Goal: Information Seeking & Learning: Learn about a topic

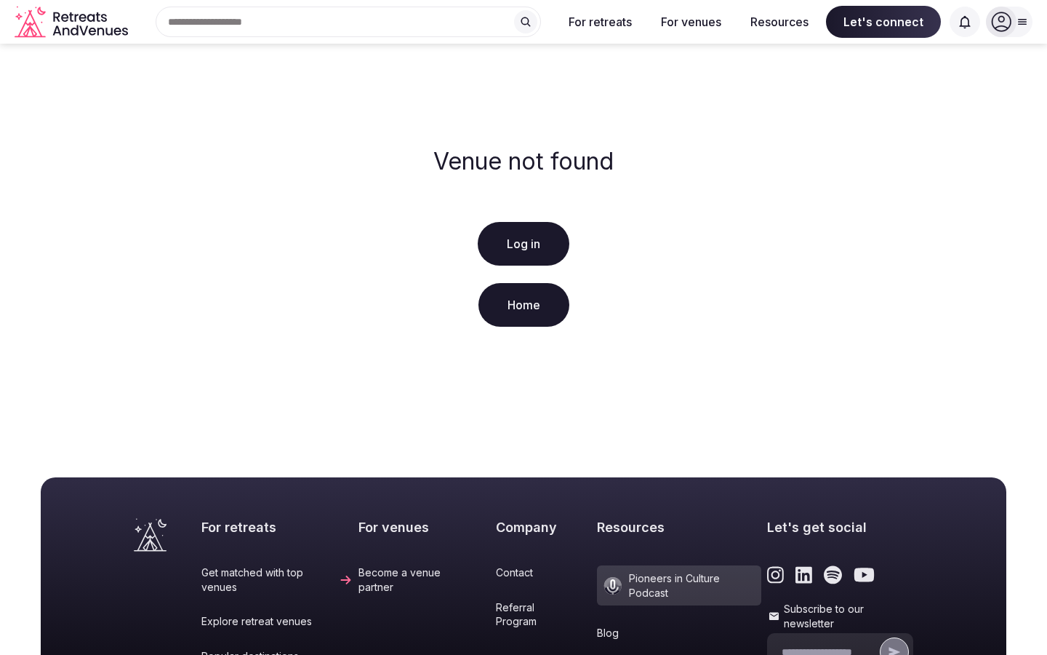
scroll to position [297, 0]
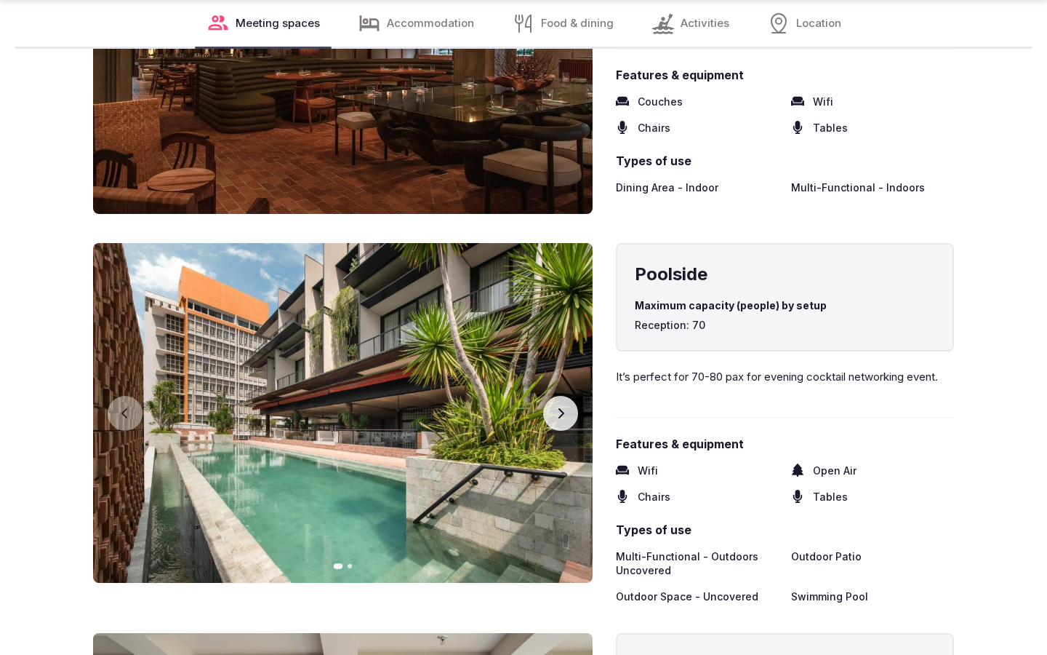
scroll to position [2403, 0]
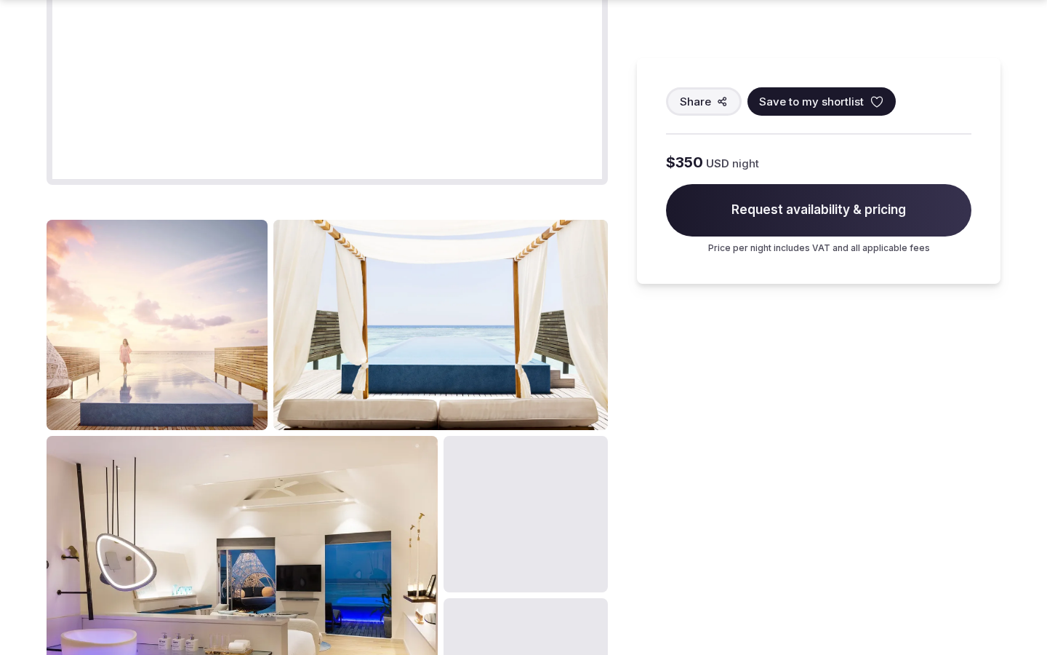
scroll to position [1828, 0]
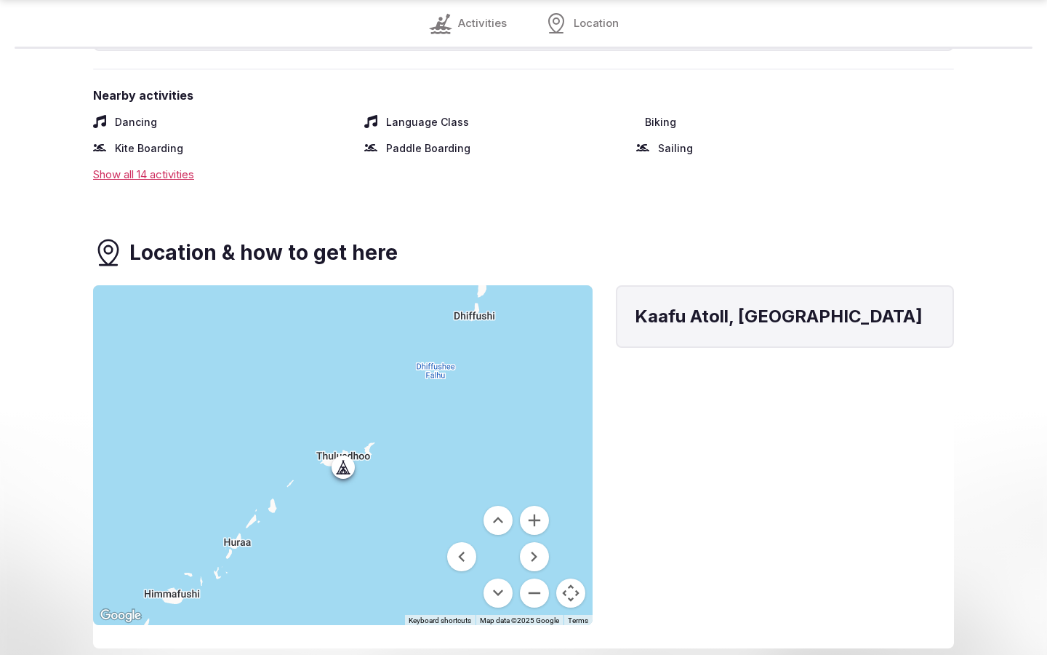
scroll to position [1780, 0]
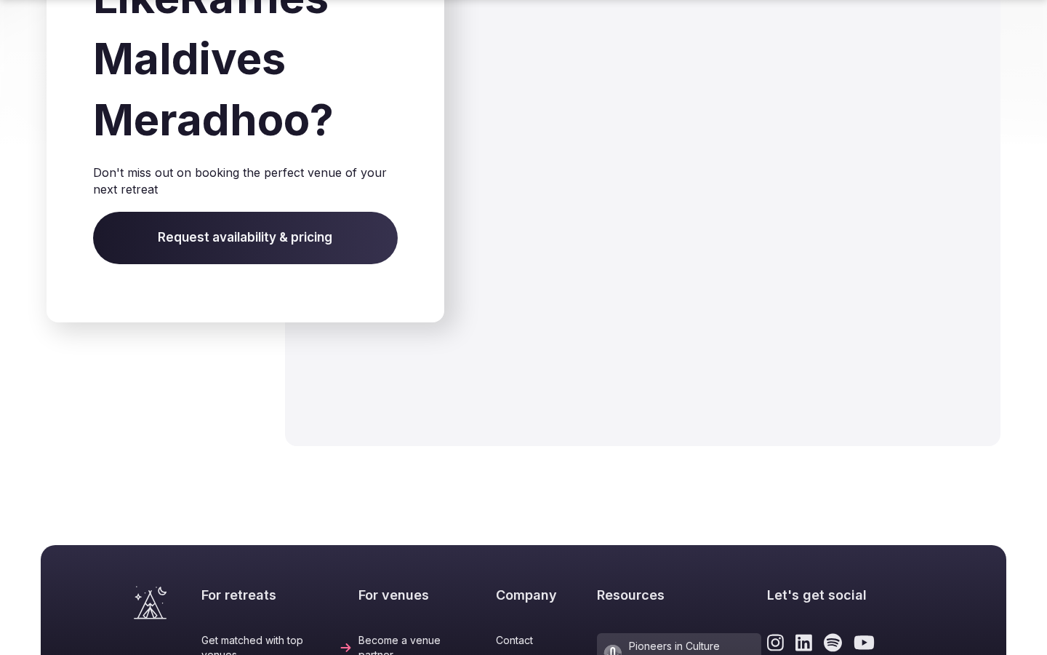
scroll to position [2144, 0]
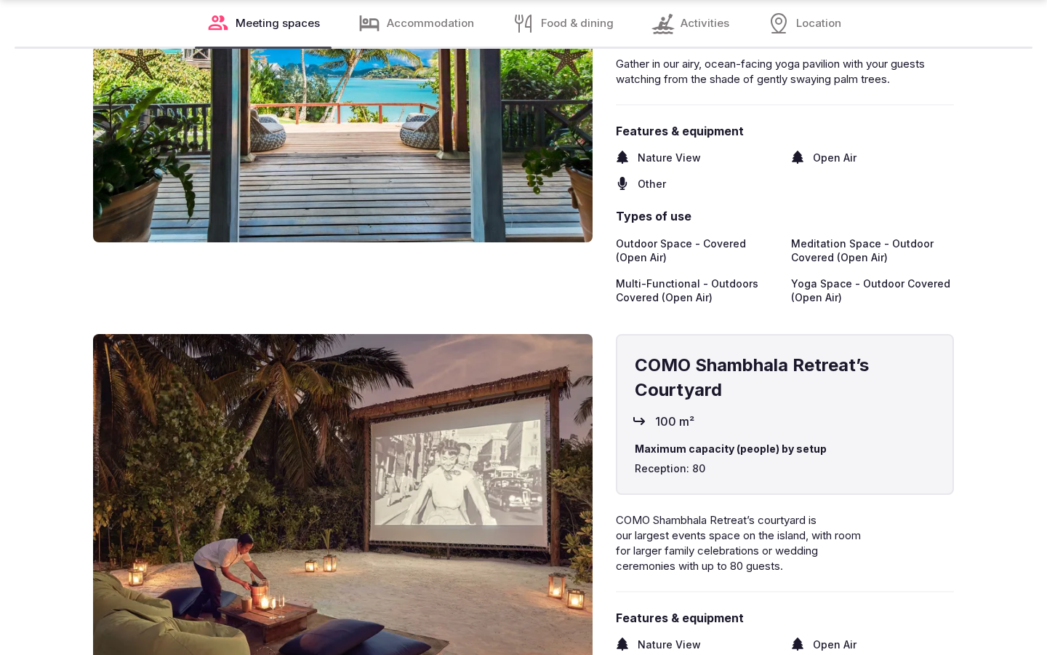
scroll to position [2403, 0]
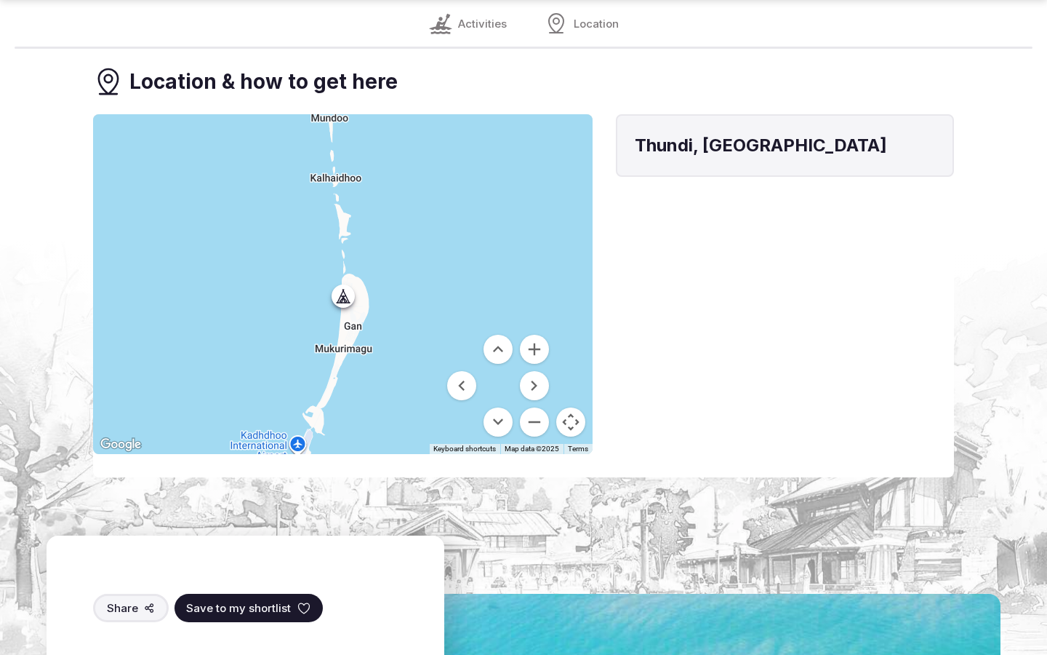
scroll to position [1780, 0]
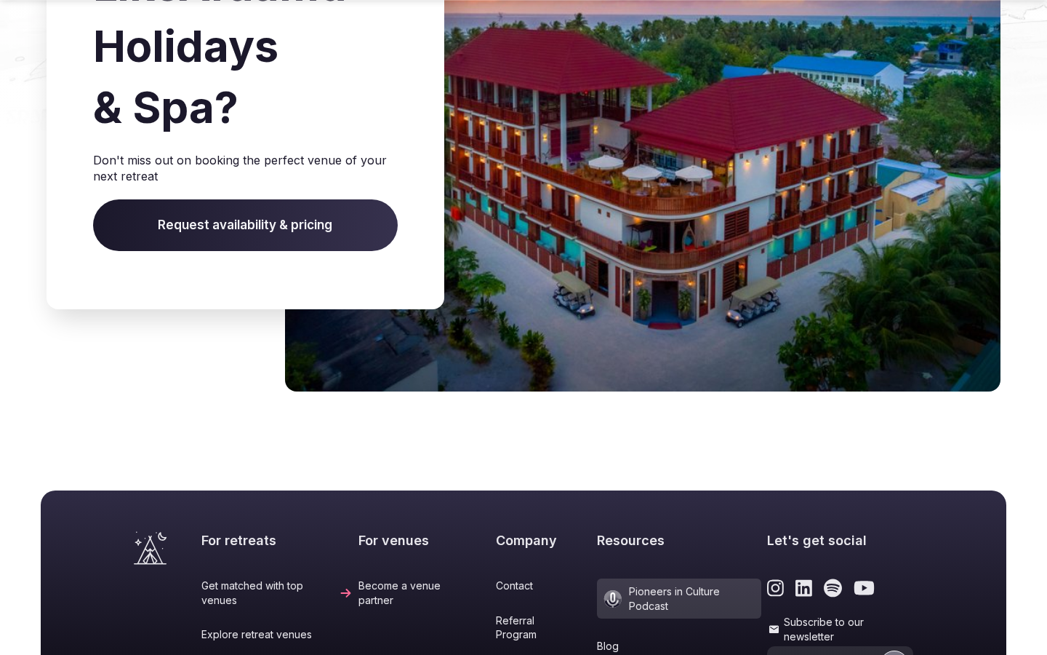
scroll to position [2089, 0]
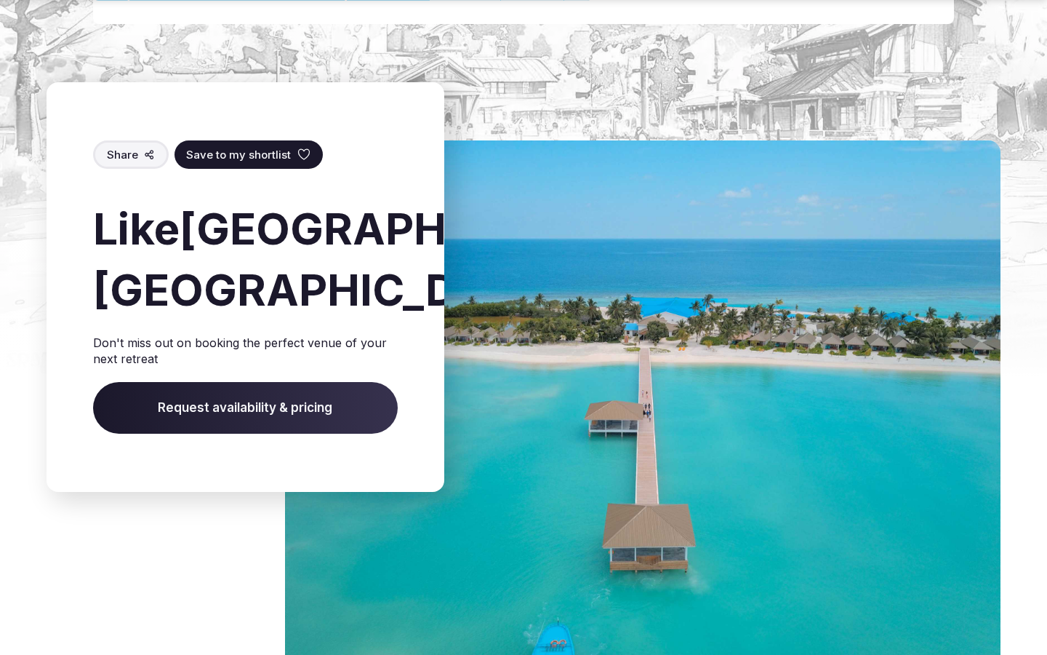
scroll to position [2332, 0]
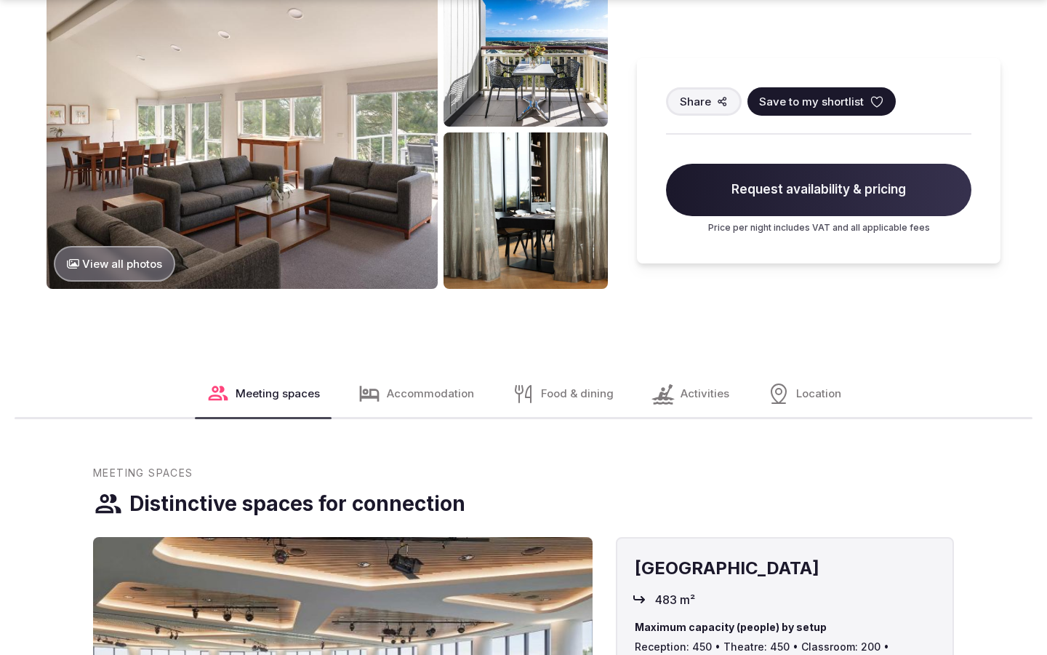
scroll to position [1828, 0]
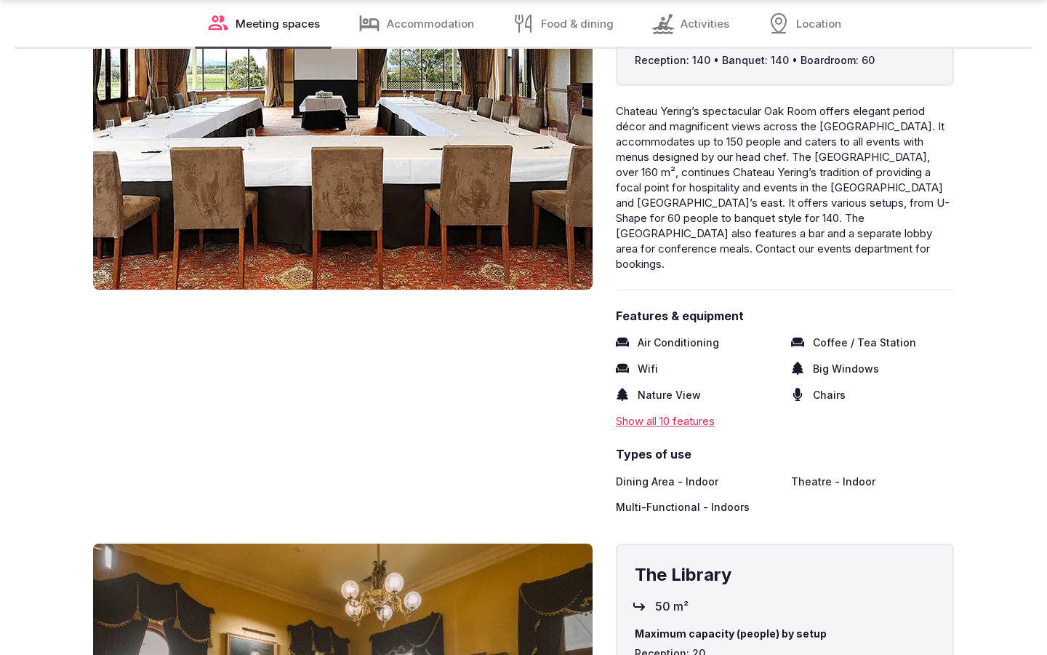
scroll to position [2361, 0]
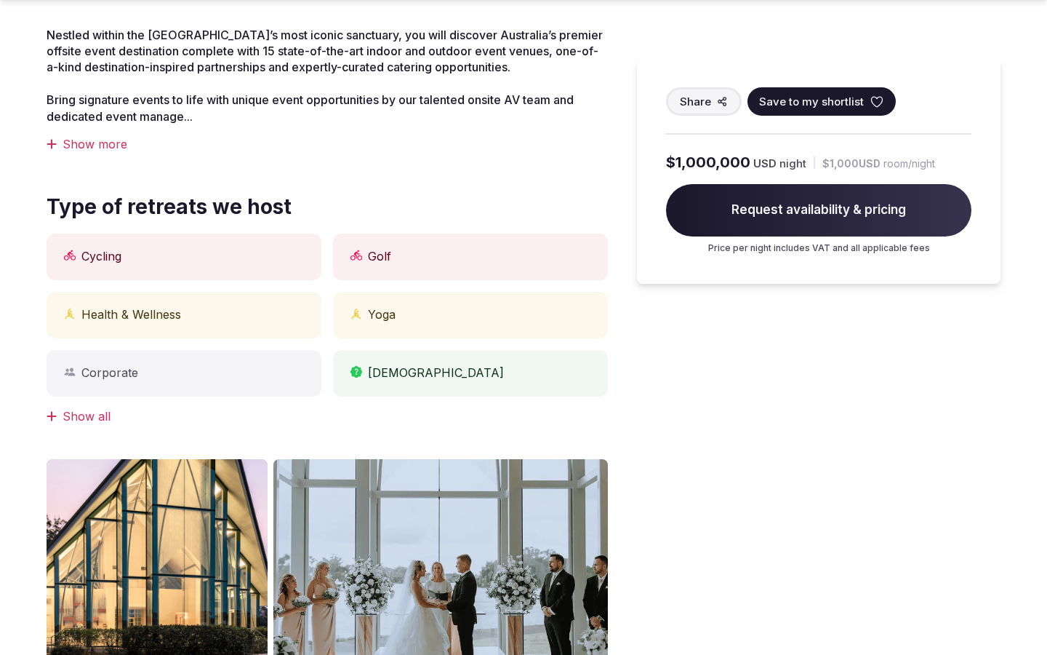
scroll to position [1204, 0]
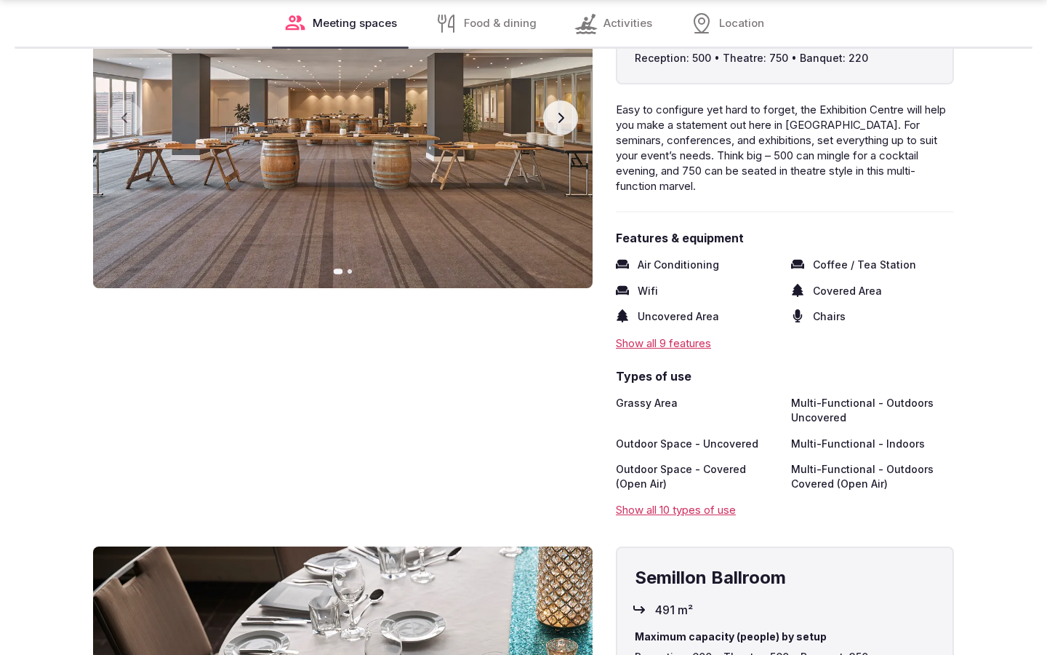
scroll to position [2355, 0]
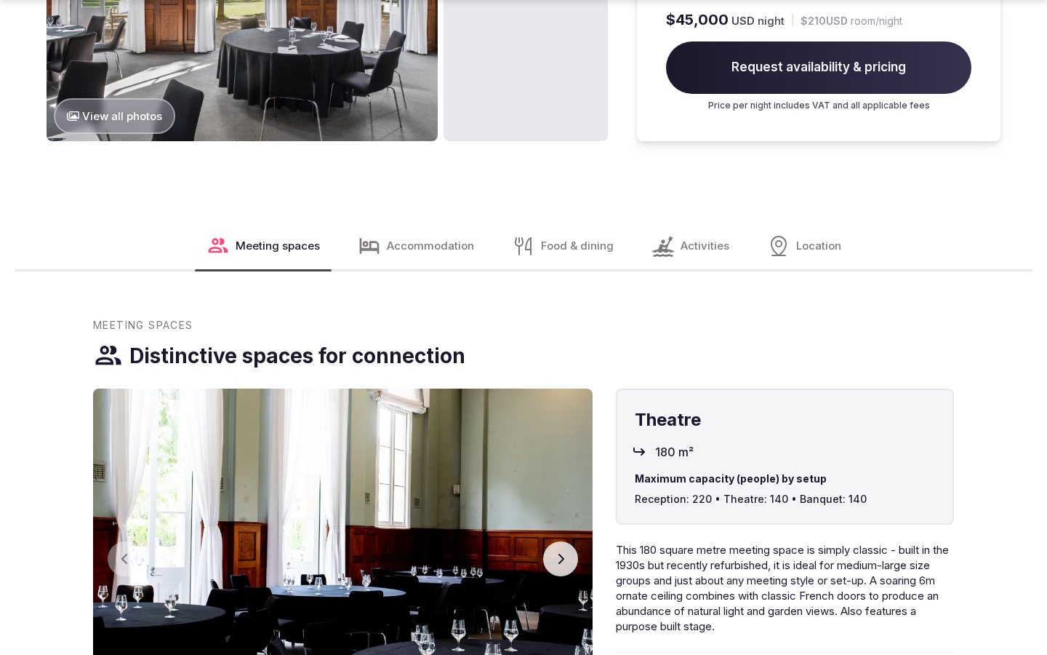
scroll to position [2452, 0]
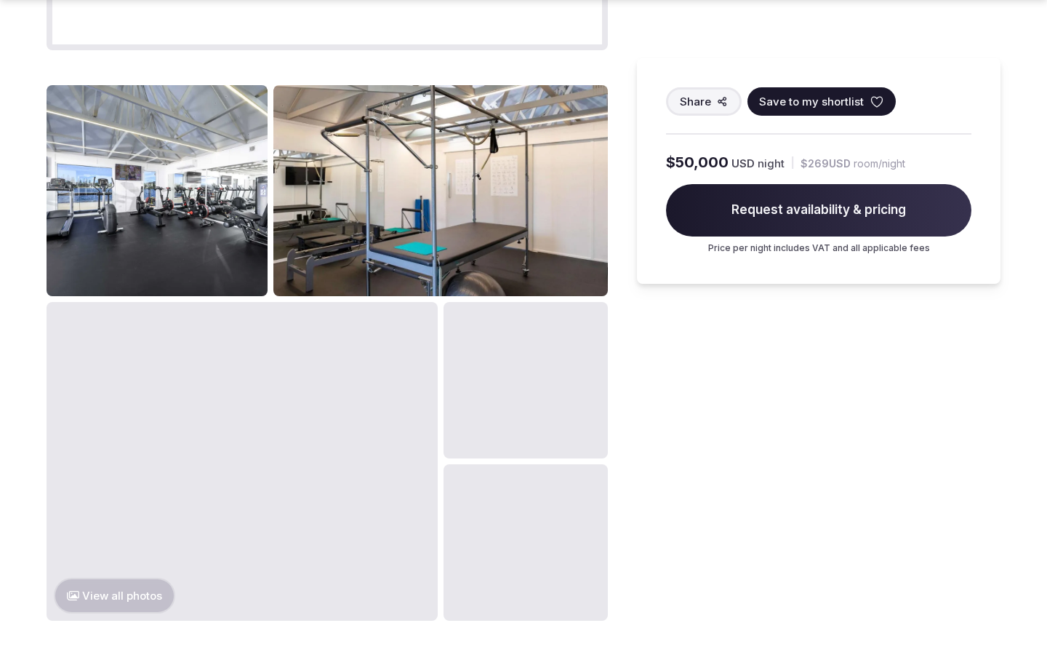
scroll to position [1828, 0]
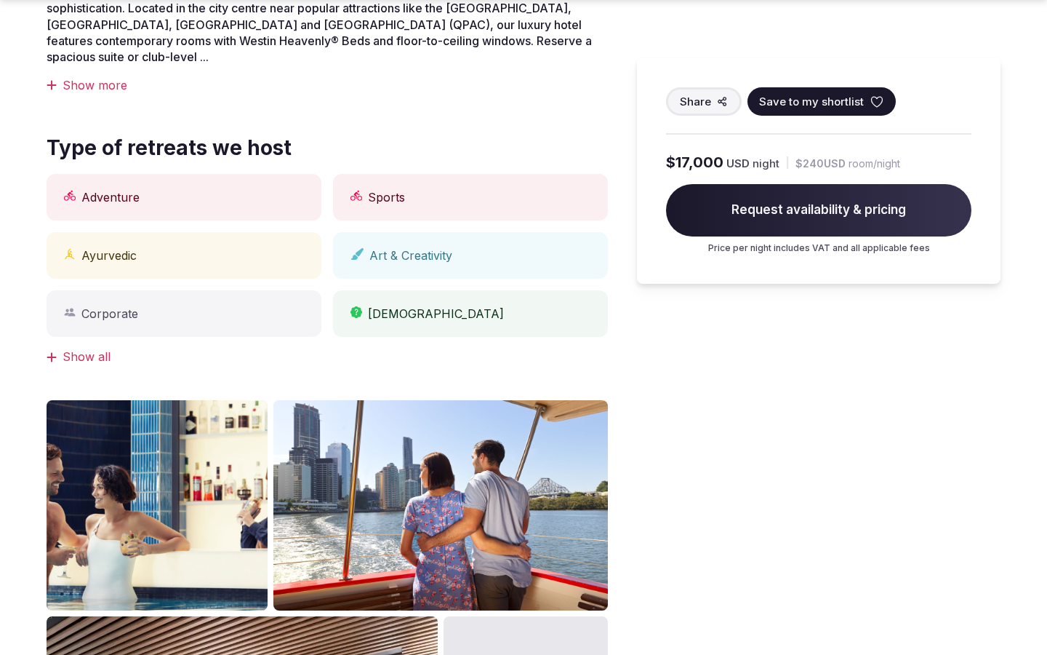
scroll to position [1204, 0]
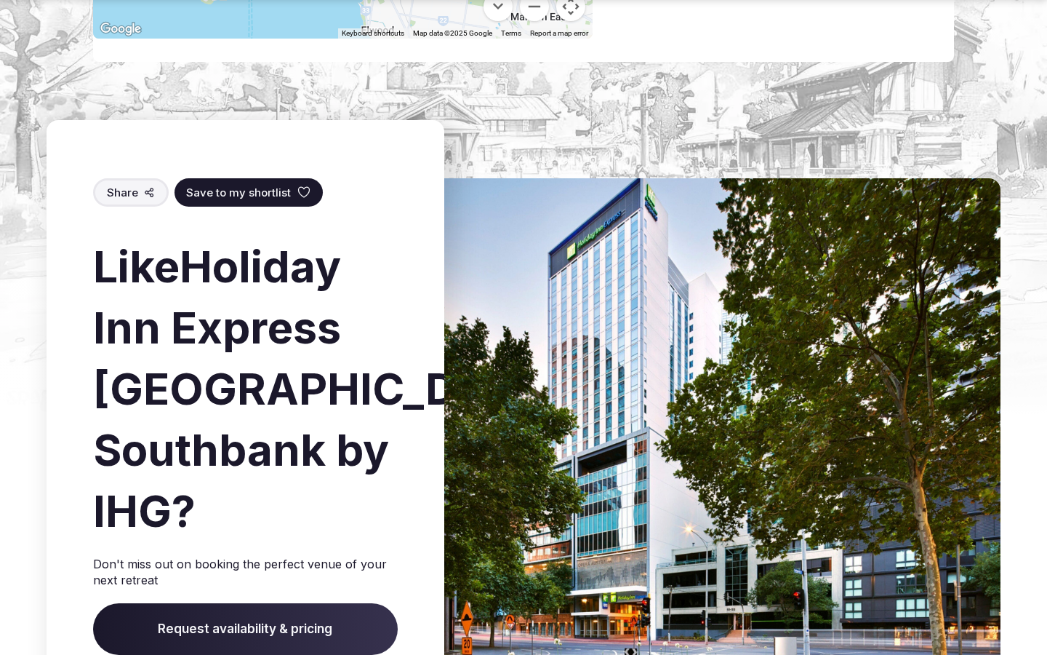
scroll to position [1753, 0]
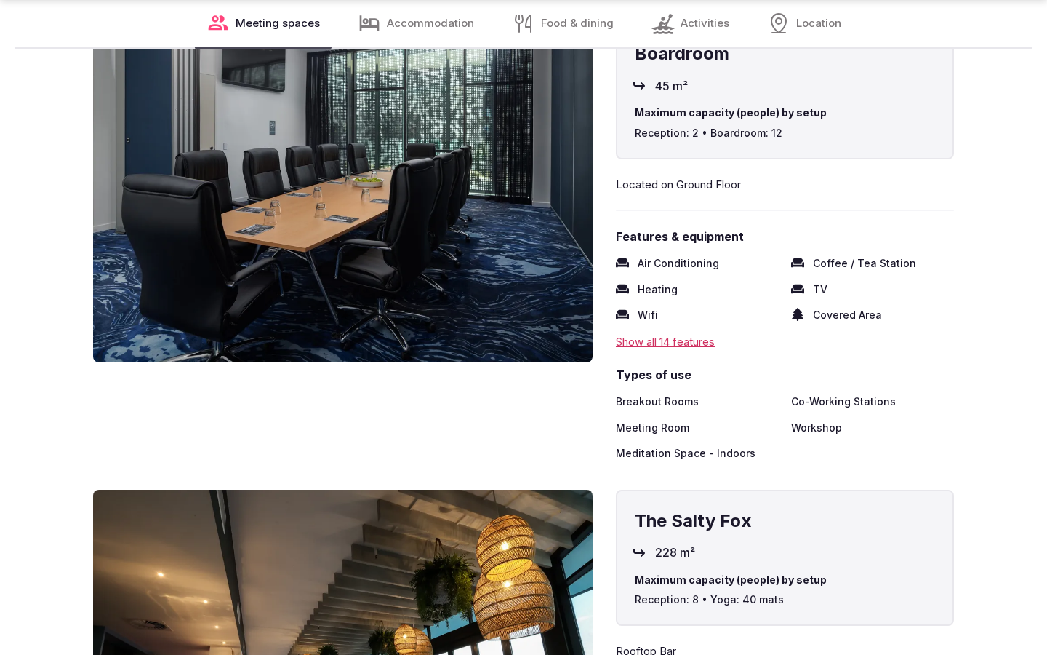
scroll to position [2402, 0]
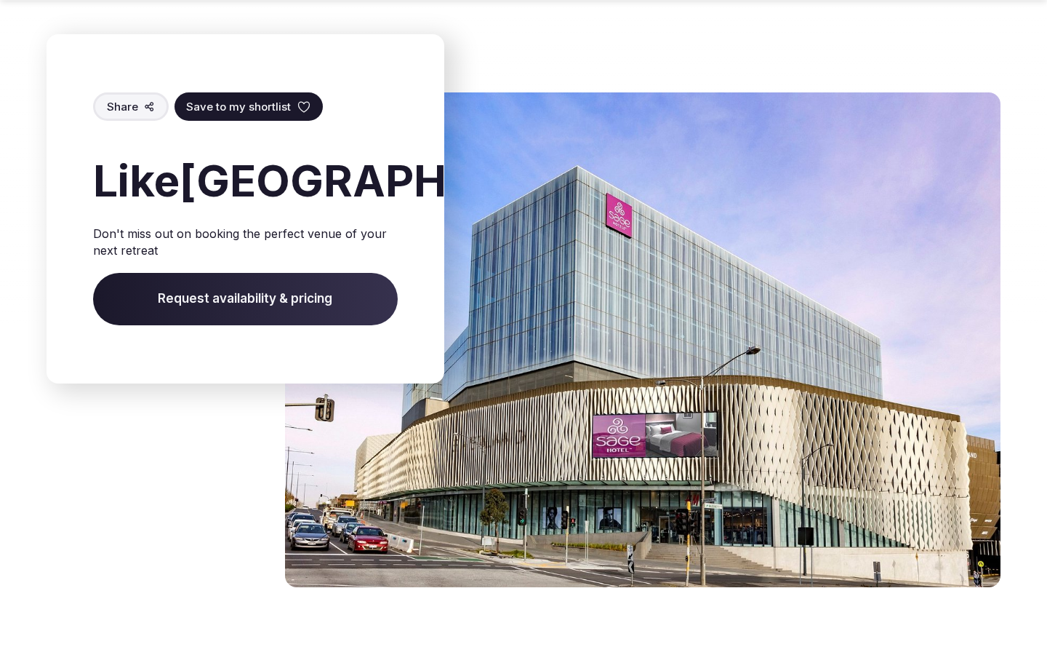
scroll to position [1710, 0]
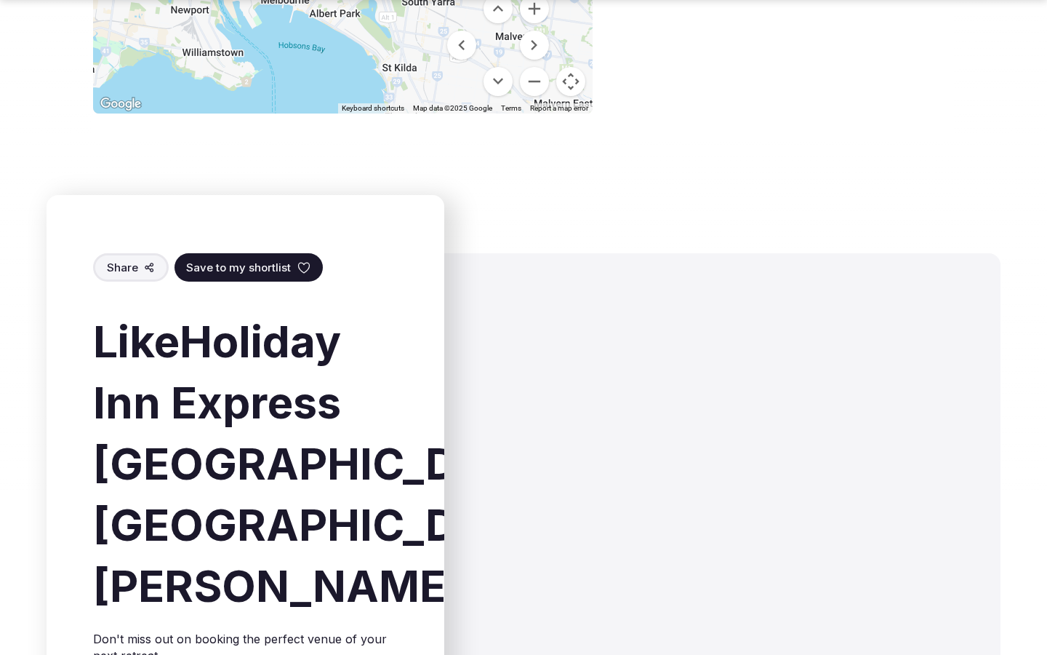
scroll to position [1828, 0]
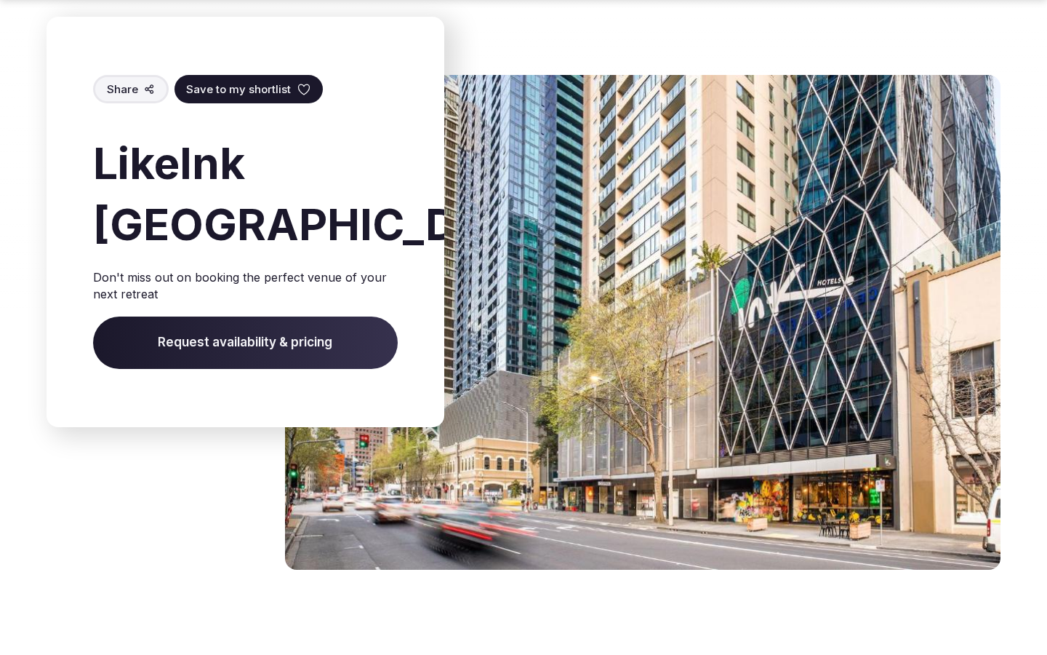
scroll to position [1693, 0]
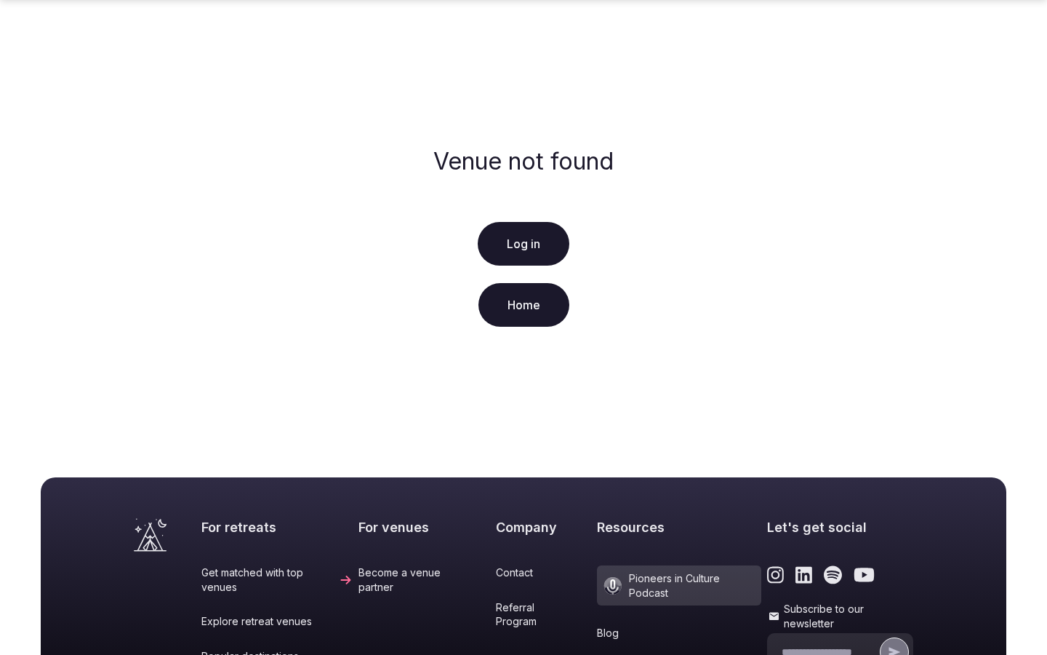
scroll to position [297, 0]
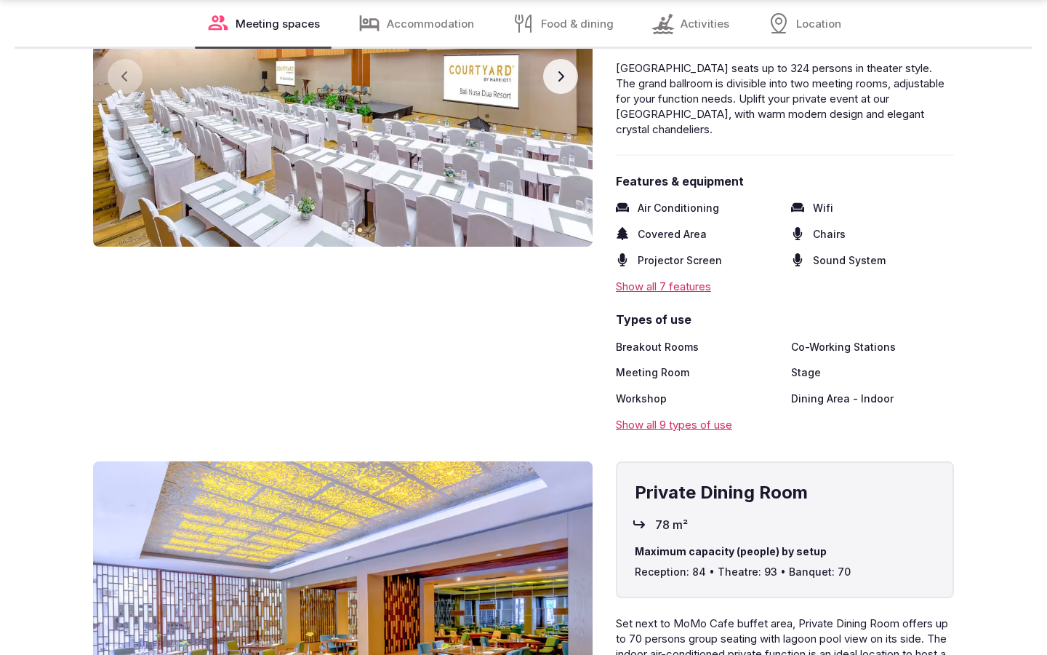
scroll to position [2403, 0]
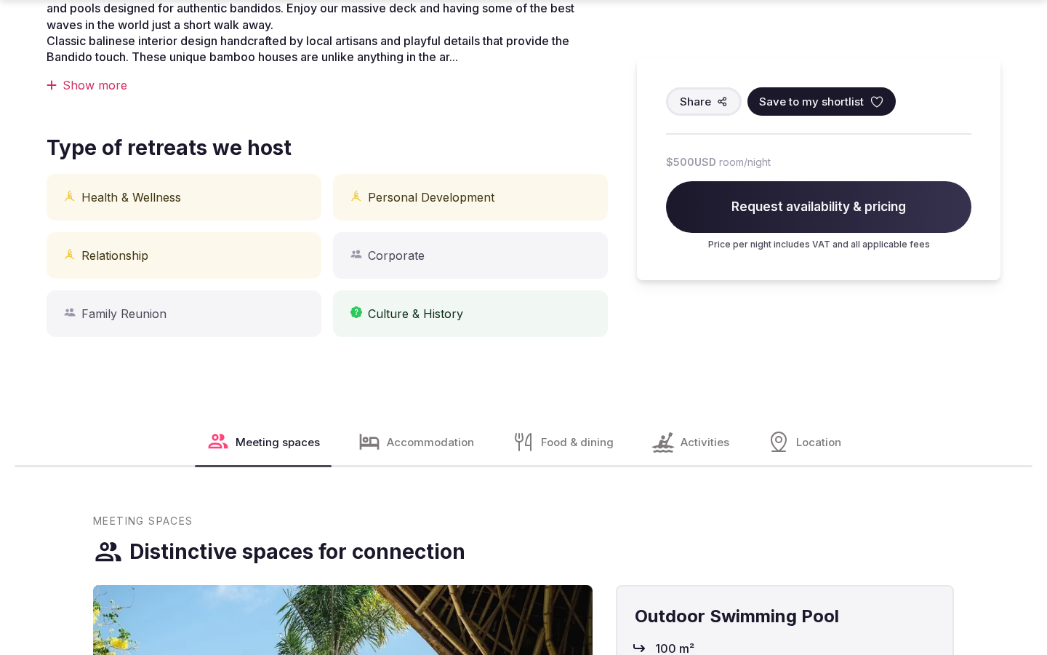
scroll to position [1204, 0]
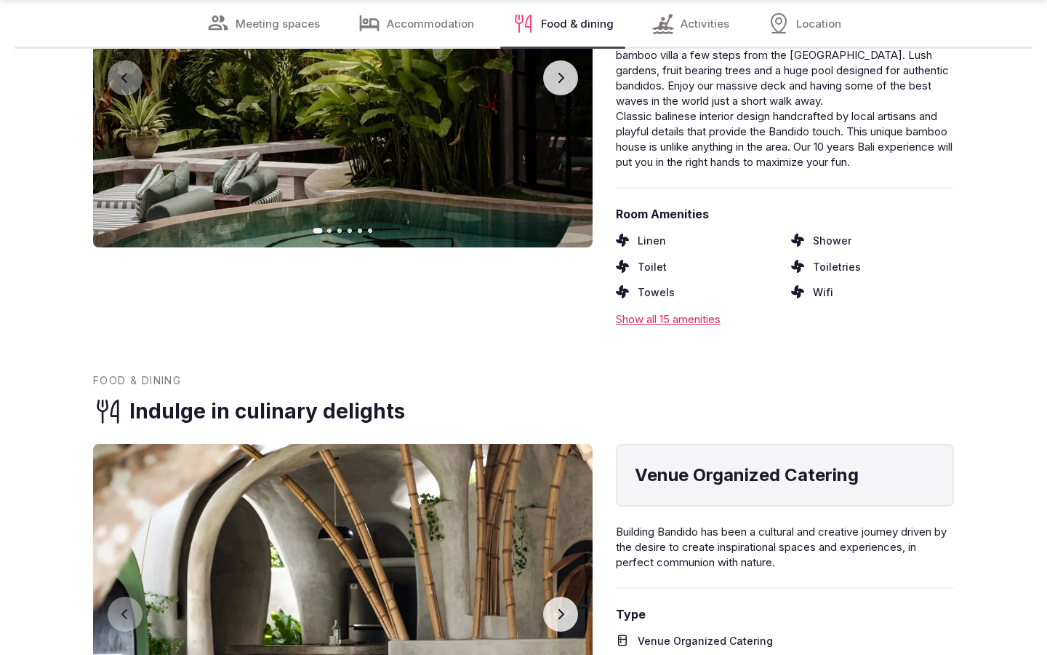
scroll to position [2355, 0]
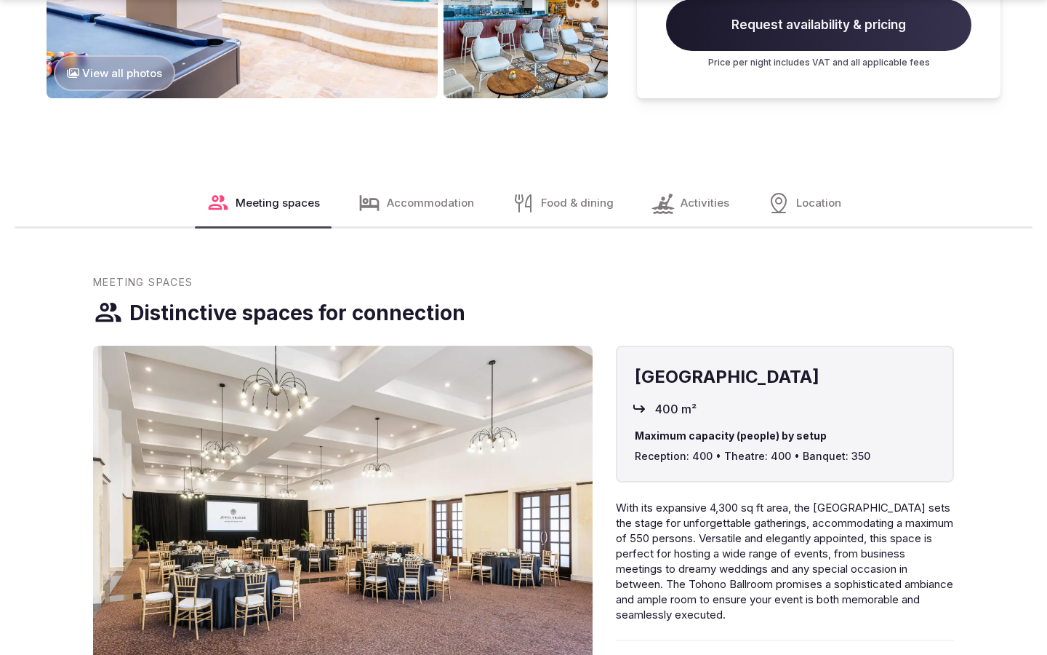
scroll to position [2452, 0]
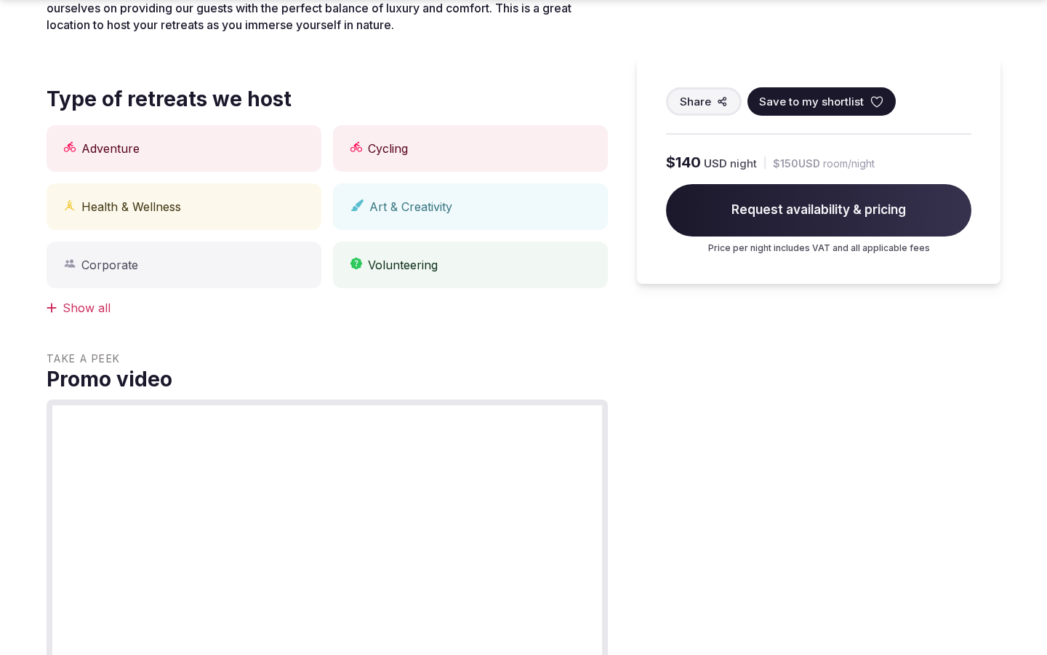
scroll to position [1828, 0]
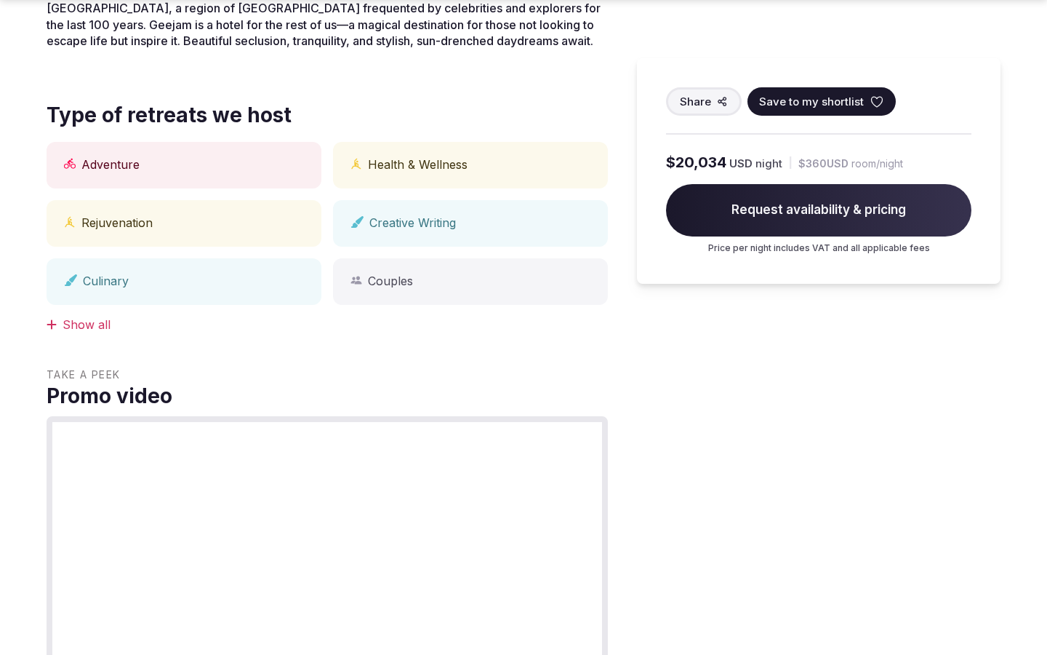
scroll to position [1204, 0]
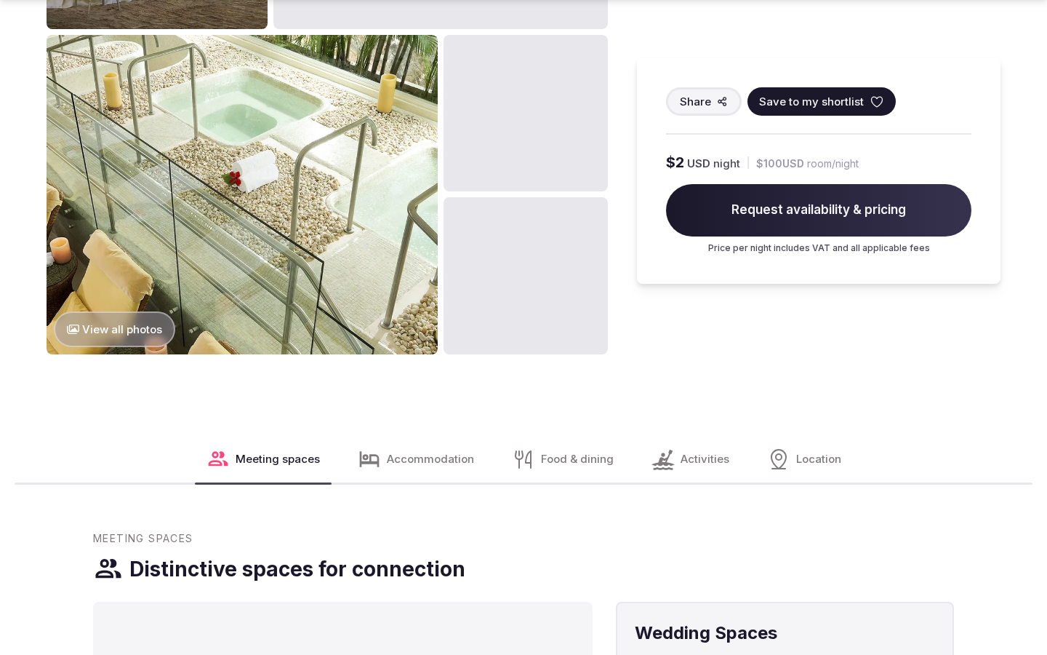
scroll to position [1828, 0]
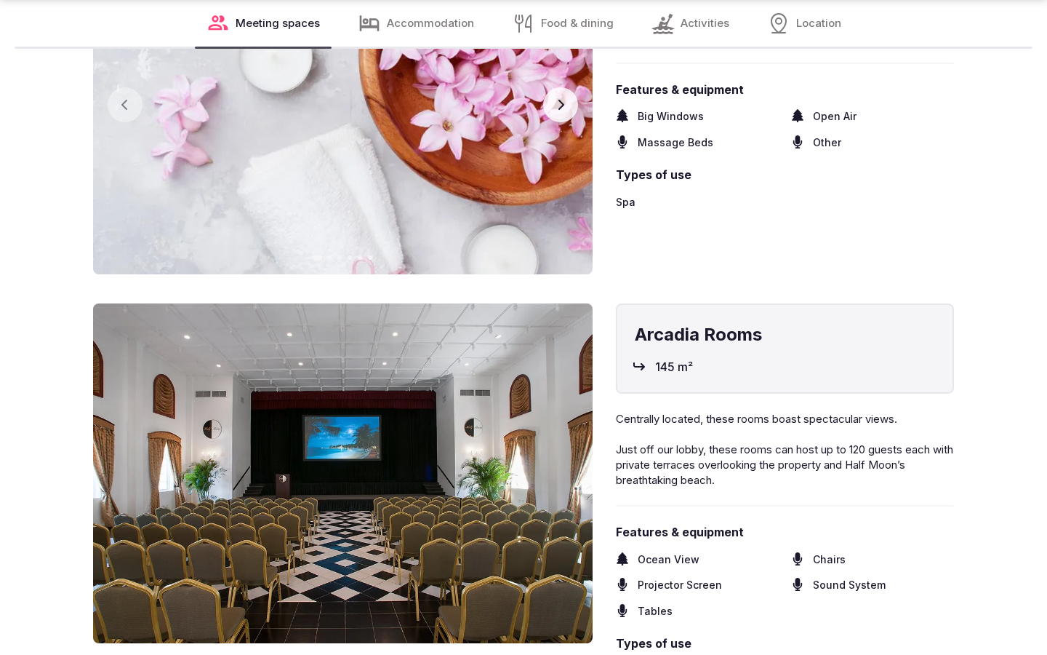
scroll to position [2403, 0]
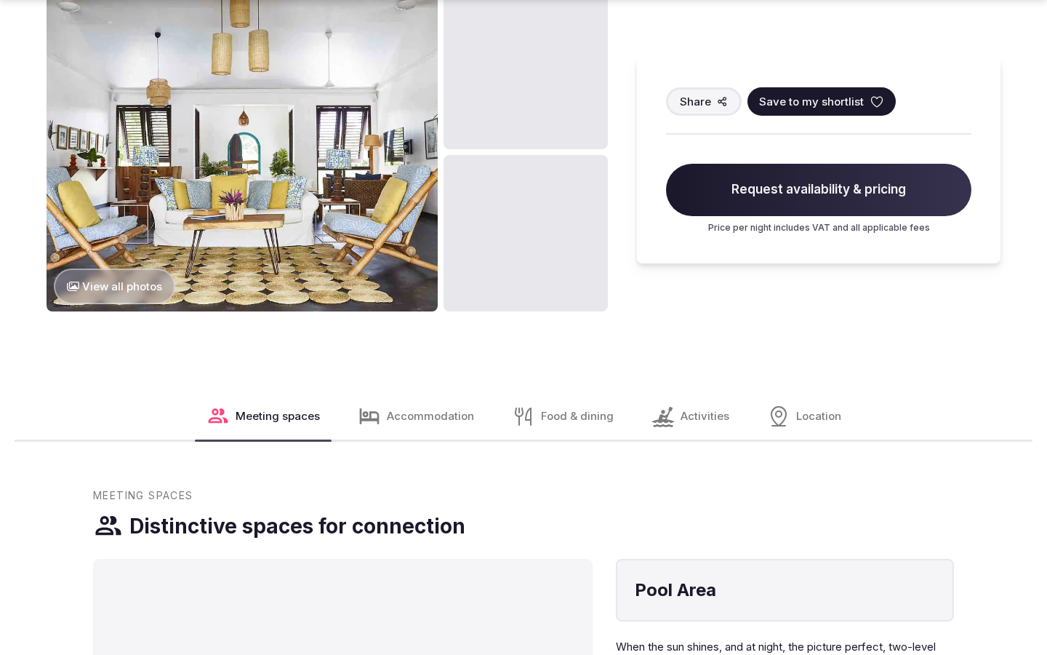
scroll to position [1828, 0]
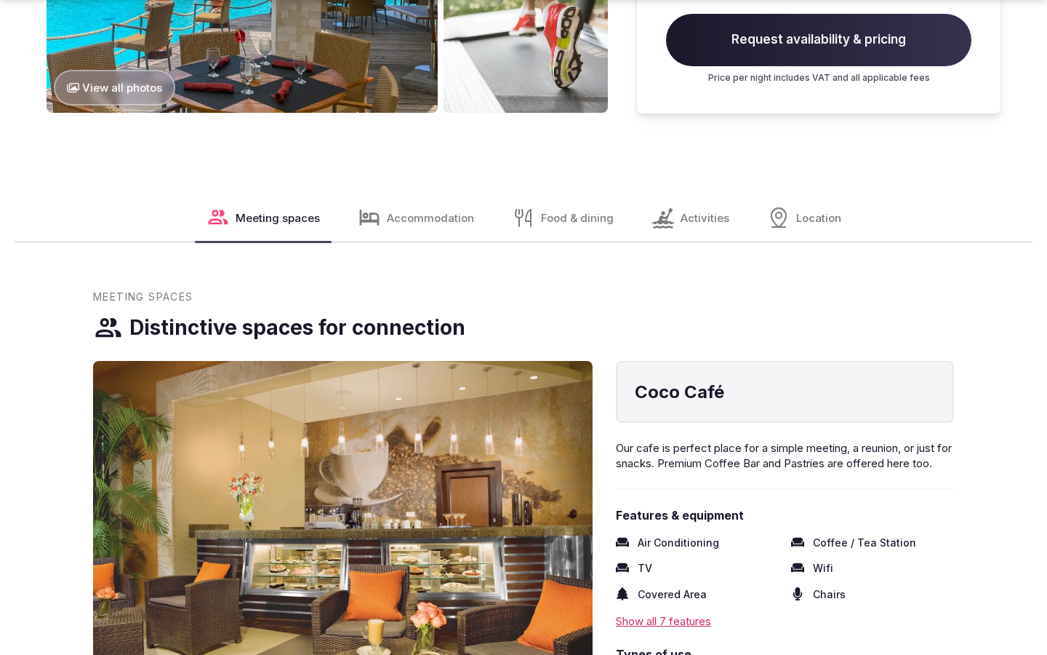
scroll to position [2452, 0]
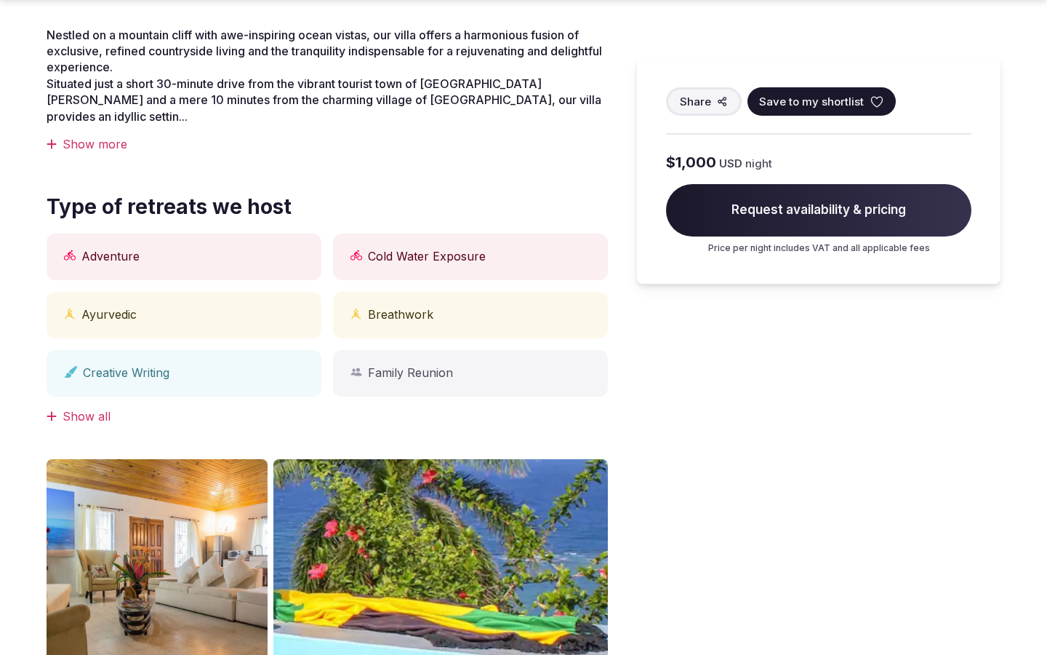
scroll to position [1204, 0]
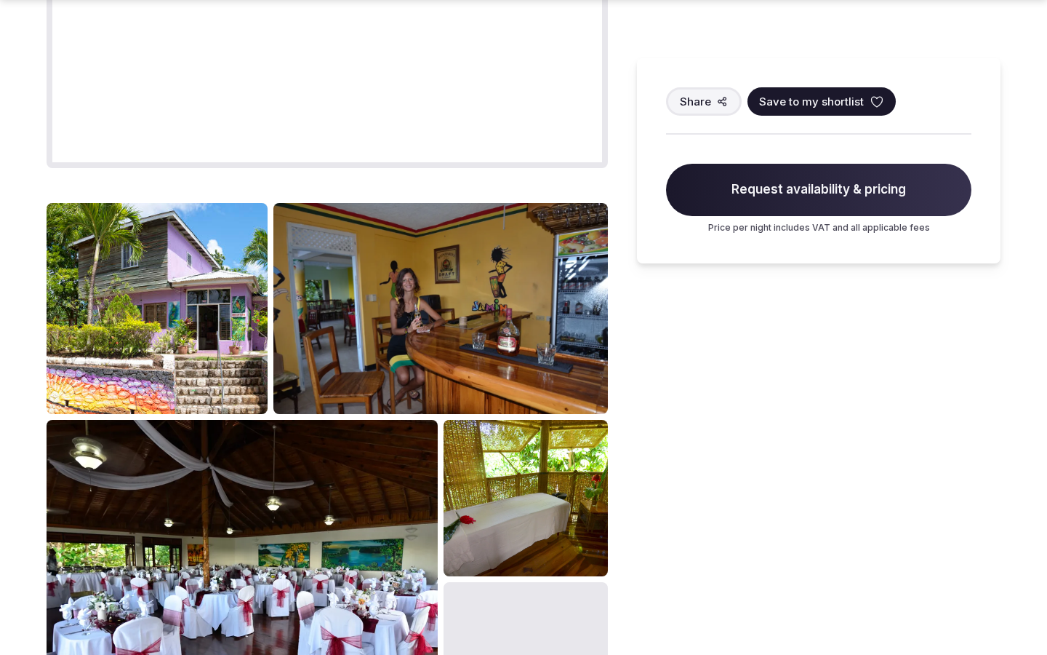
scroll to position [2452, 0]
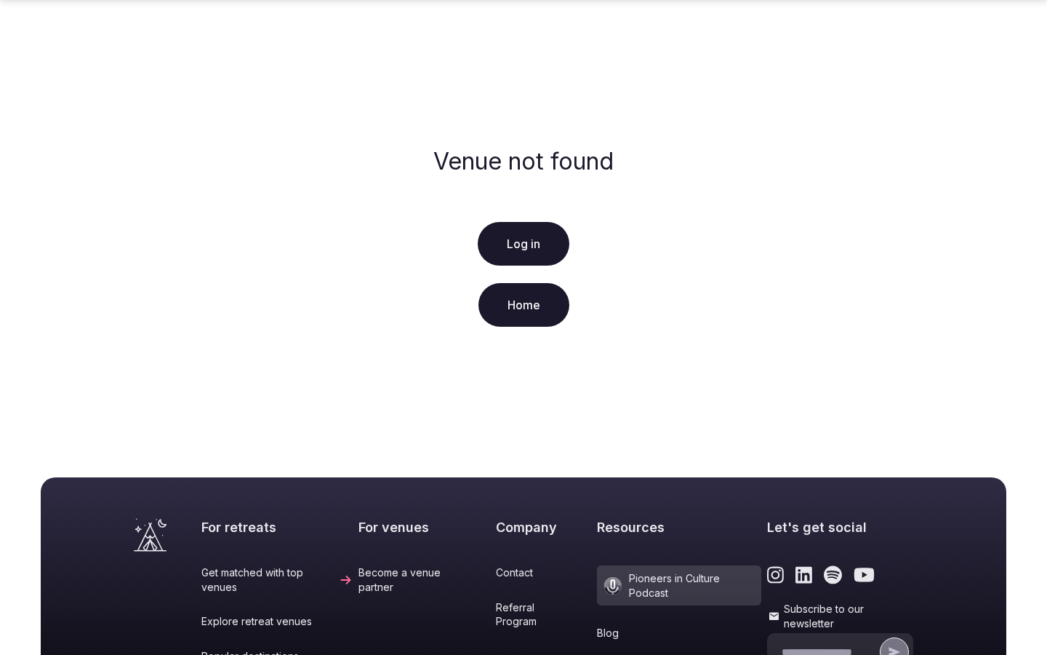
scroll to position [297, 0]
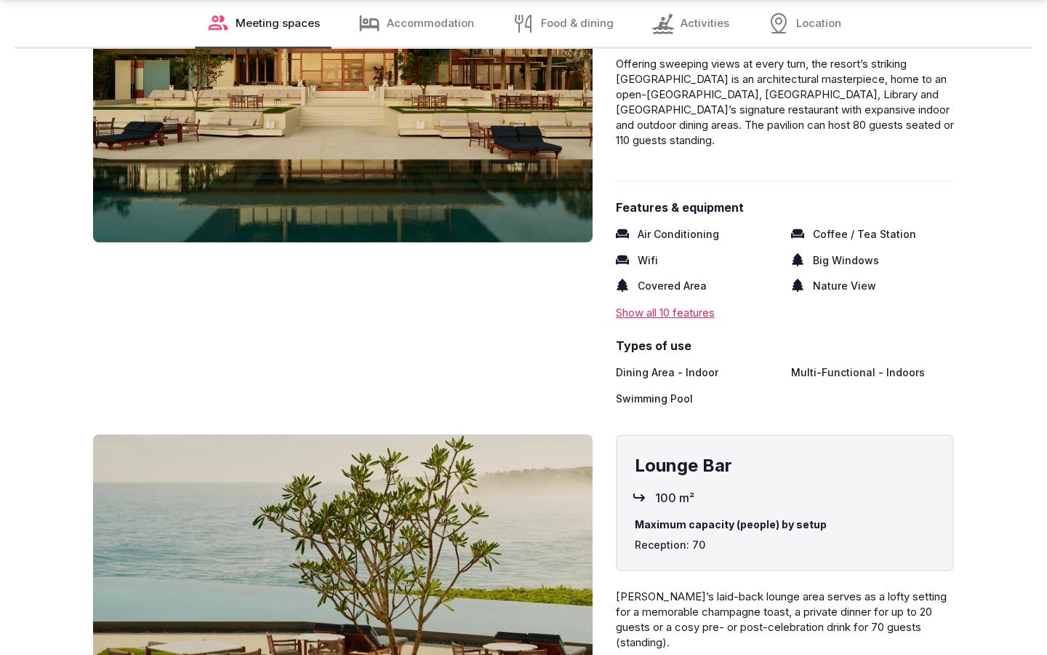
scroll to position [2403, 0]
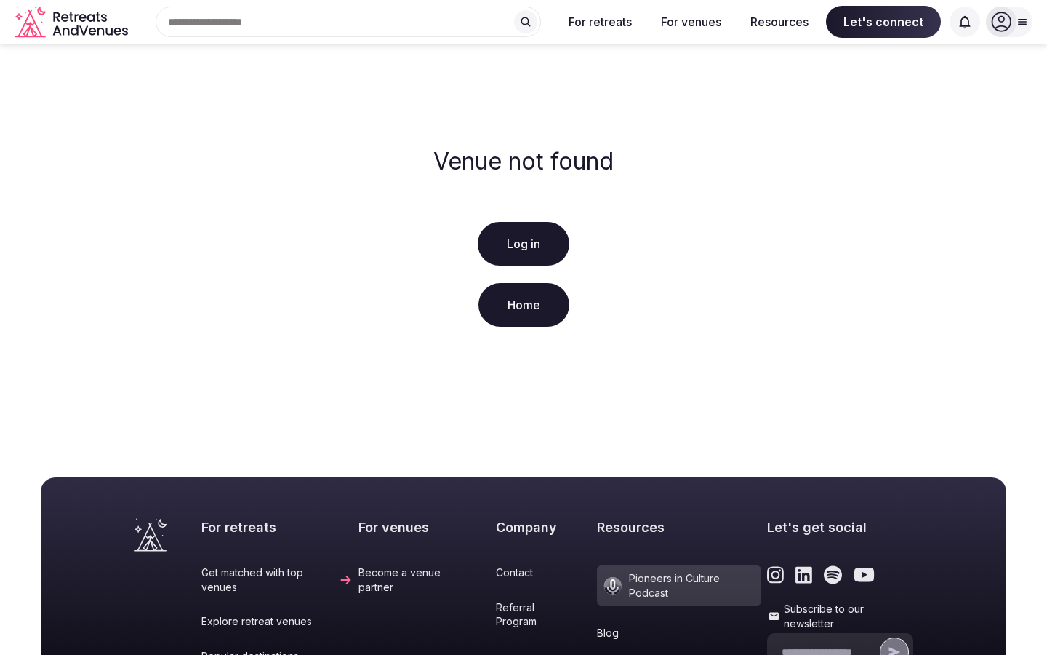
scroll to position [297, 0]
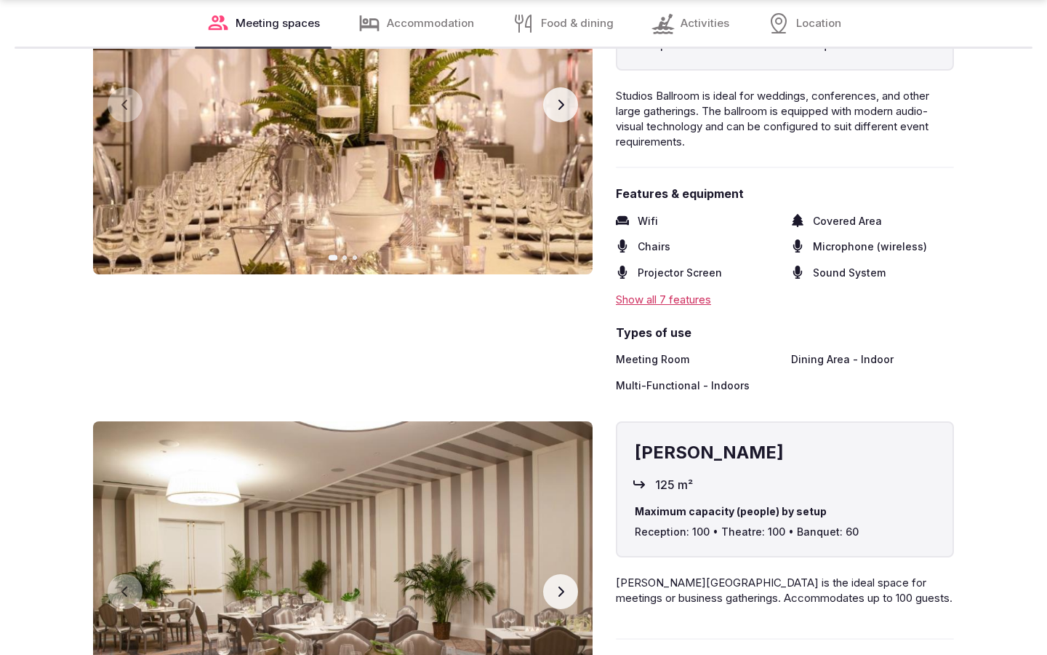
scroll to position [2403, 0]
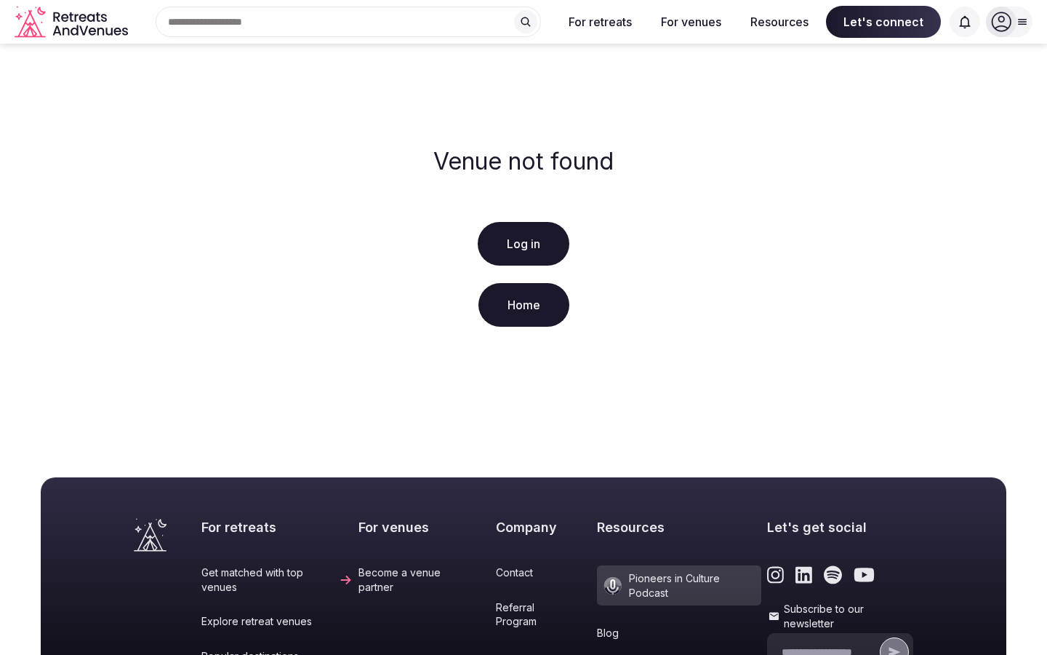
scroll to position [297, 0]
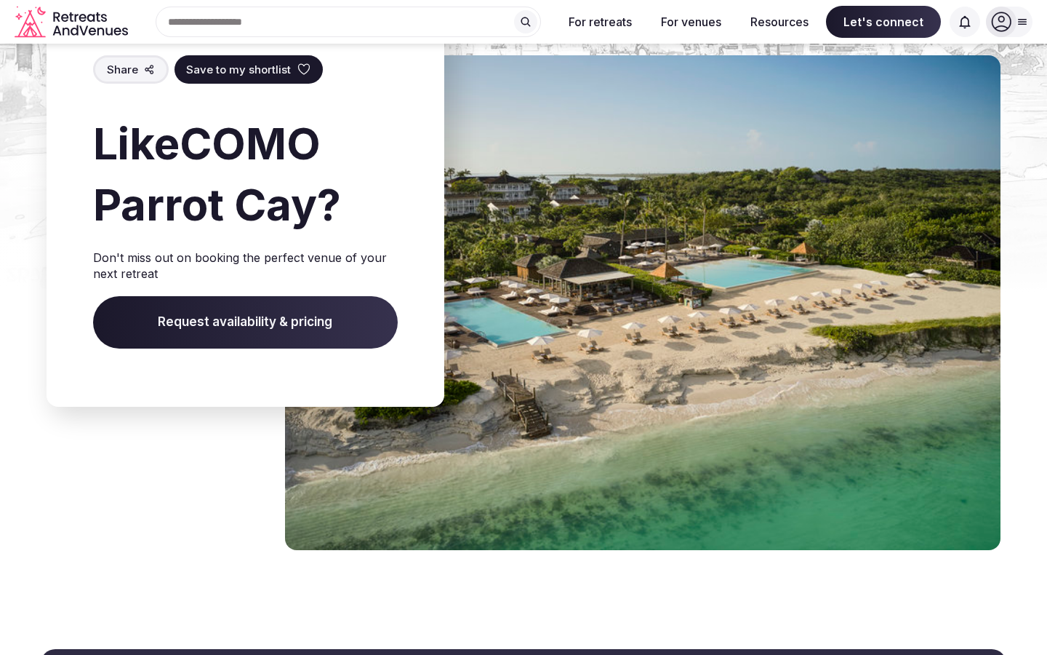
scroll to position [2313, 0]
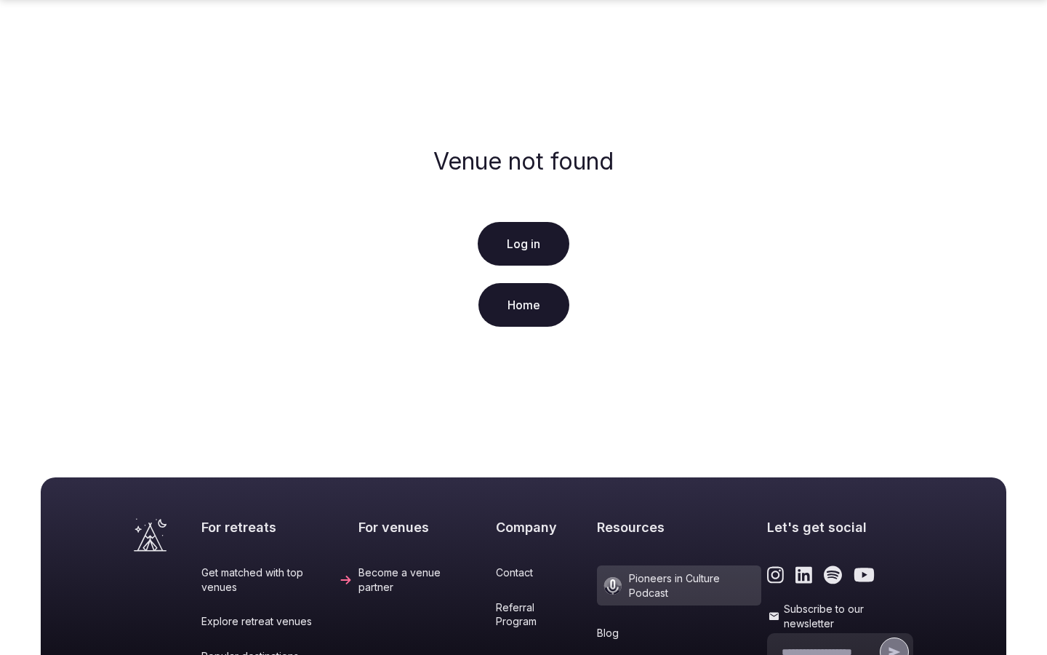
scroll to position [297, 0]
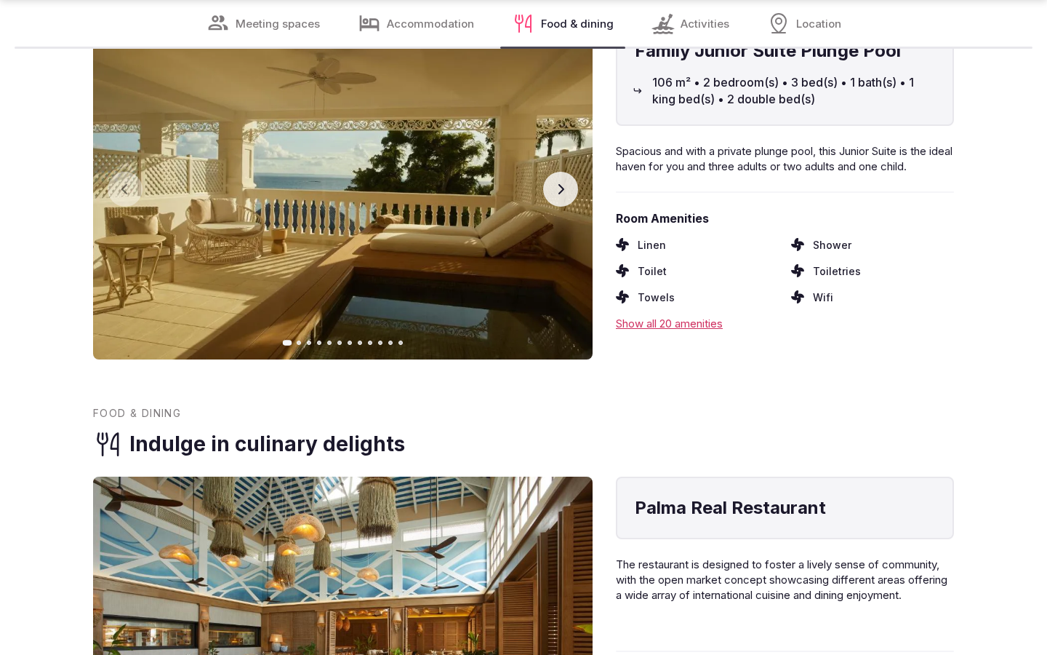
scroll to position [2355, 0]
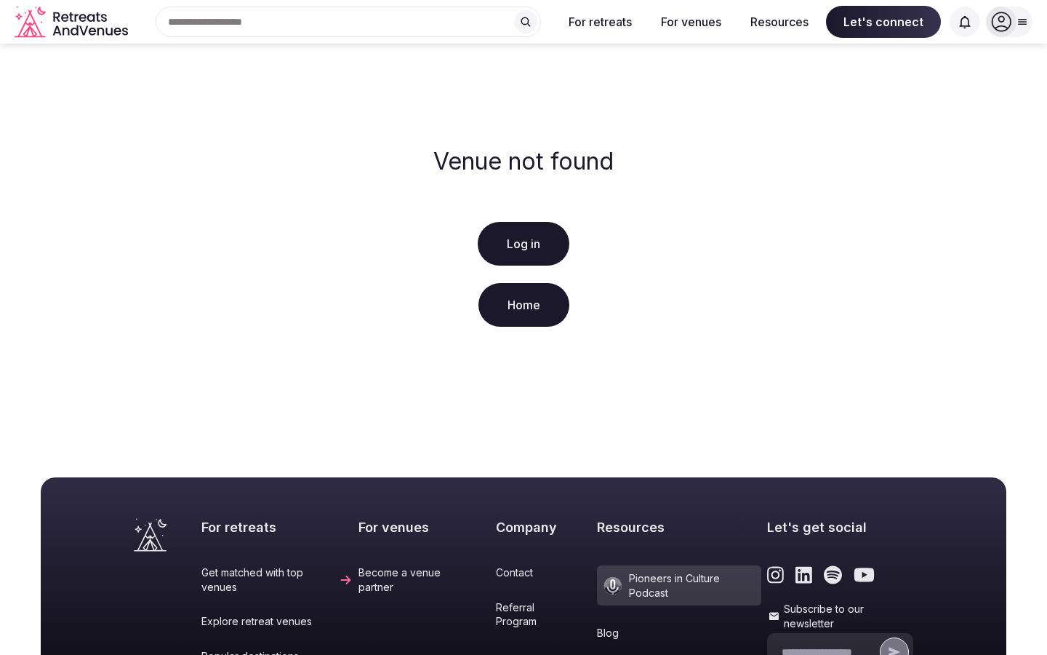
scroll to position [297, 0]
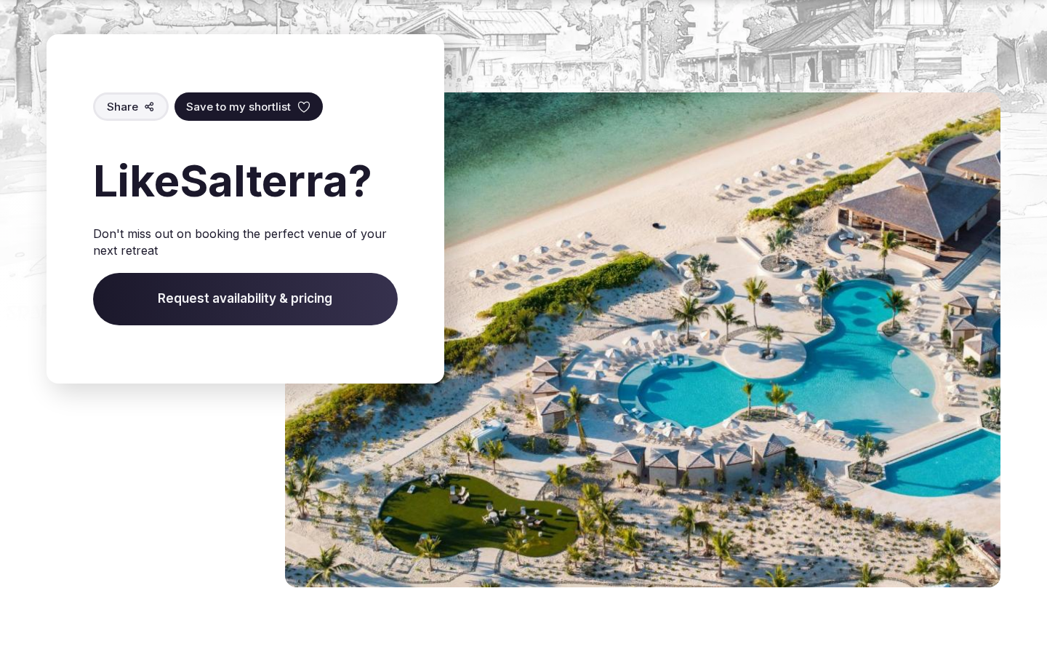
scroll to position [1710, 0]
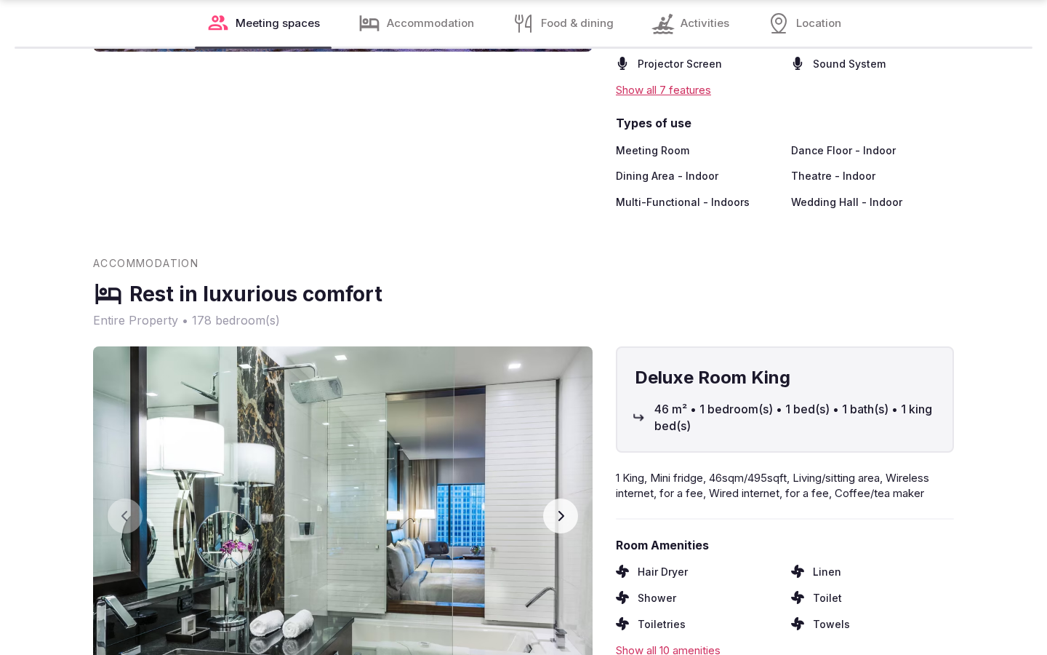
scroll to position [2403, 0]
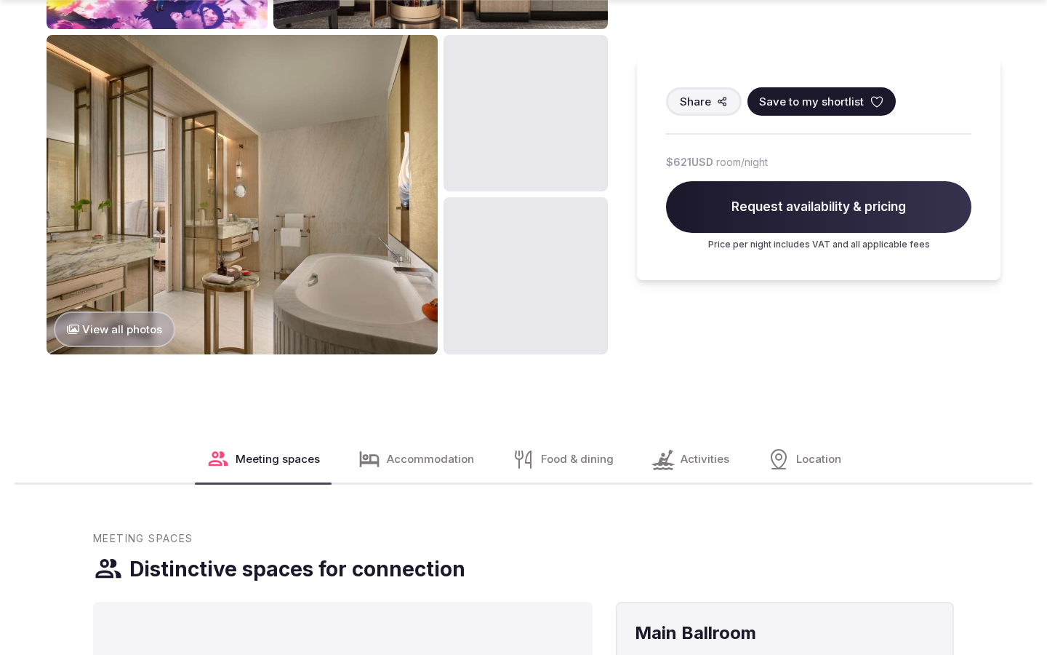
scroll to position [1828, 0]
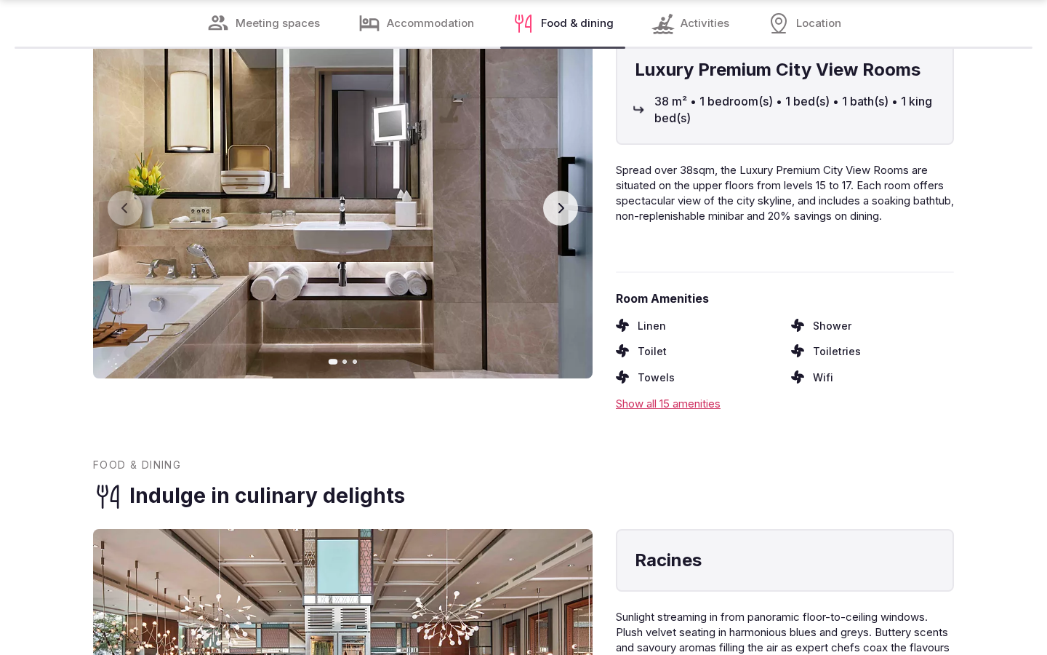
scroll to position [2353, 0]
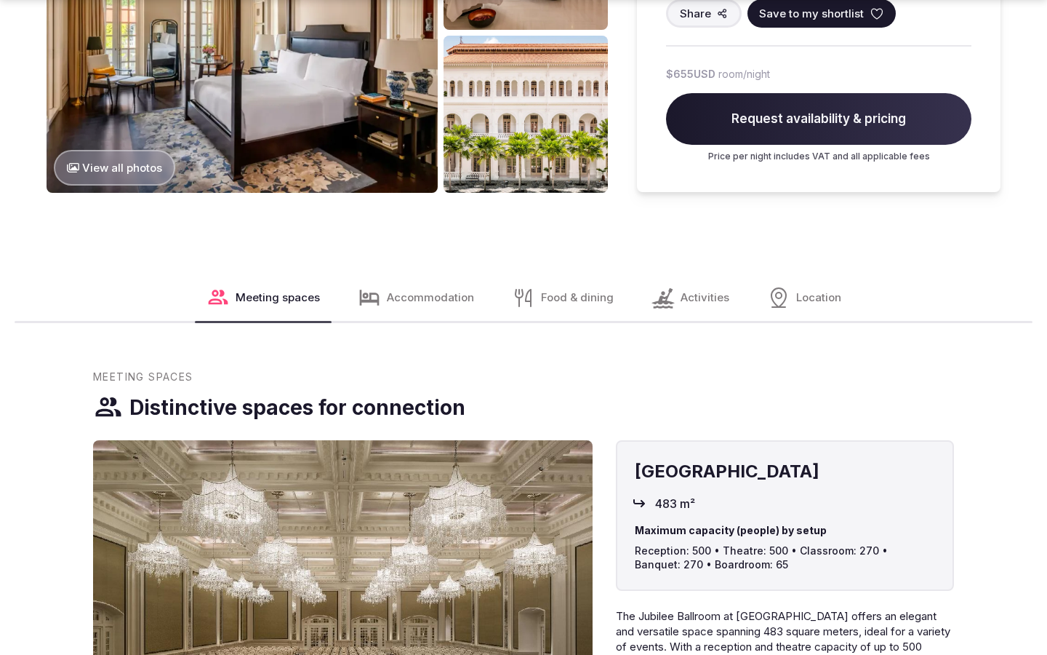
scroll to position [1828, 0]
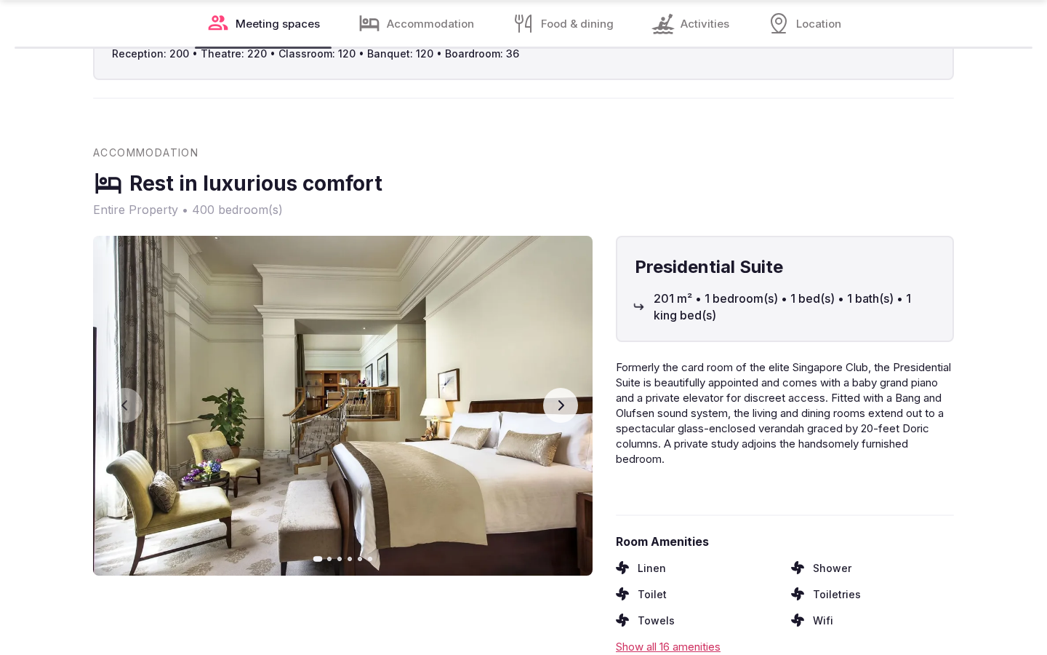
scroll to position [2355, 0]
